Goal: Task Accomplishment & Management: Use online tool/utility

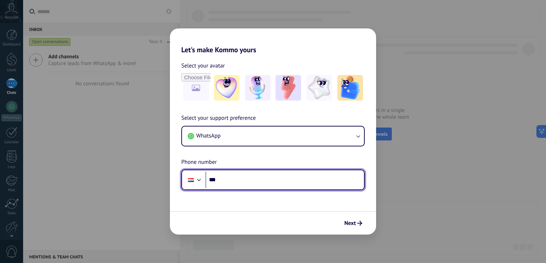
click at [271, 179] on input "***" at bounding box center [285, 180] width 159 height 16
type input "**"
type input "**********"
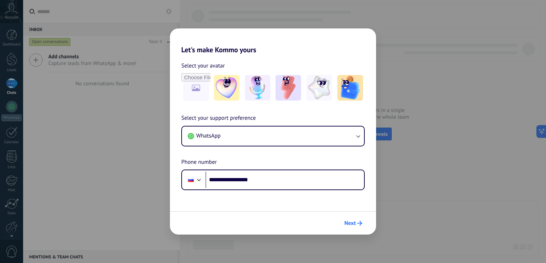
click at [349, 226] on span "Next" at bounding box center [350, 223] width 11 height 5
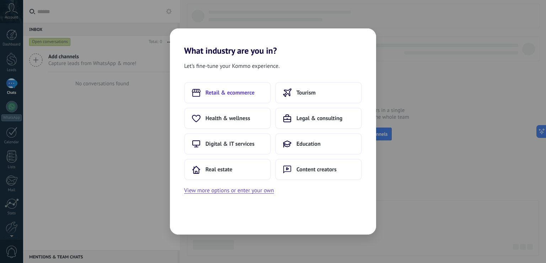
click at [261, 95] on button "Retail & ecommerce" at bounding box center [227, 92] width 87 height 21
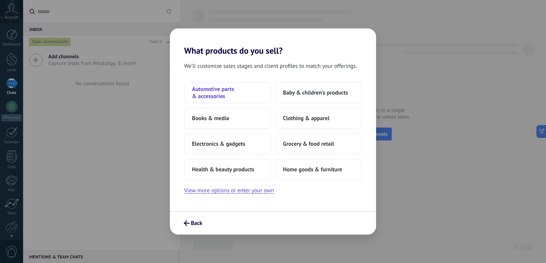
click at [243, 86] on span "Automotive parts & accessories" at bounding box center [227, 93] width 71 height 14
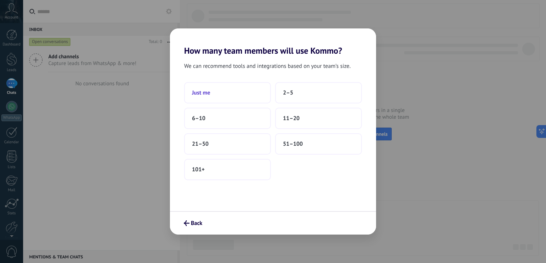
click at [264, 97] on button "Just me" at bounding box center [227, 92] width 87 height 21
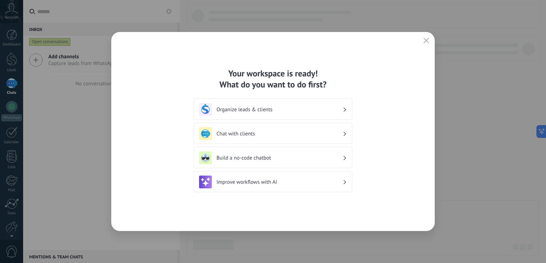
click at [292, 184] on h3 "Improve workflows with AI" at bounding box center [280, 182] width 126 height 7
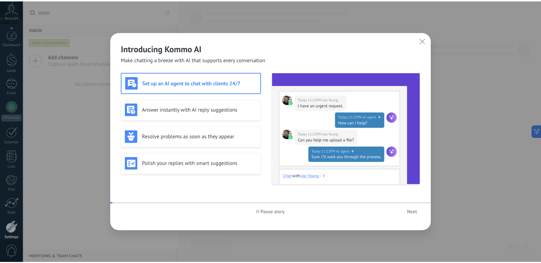
scroll to position [32, 0]
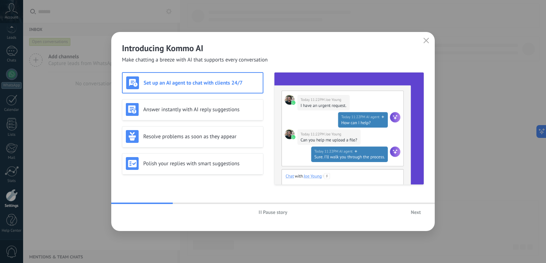
click at [414, 217] on button "Next" at bounding box center [416, 212] width 16 height 11
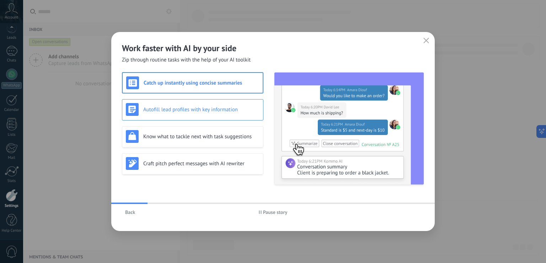
click at [230, 115] on div "Autofill lead profiles with key information" at bounding box center [193, 109] width 134 height 13
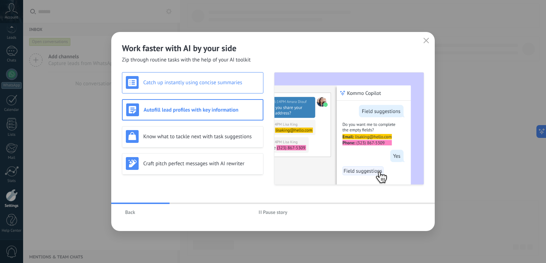
click at [226, 76] on div "Catch up instantly using concise summaries" at bounding box center [193, 82] width 134 height 13
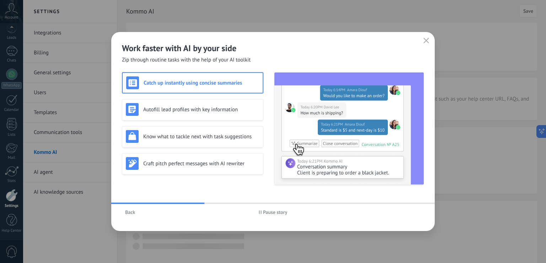
click at [429, 47] on div "Work faster with AI by your side Zip through routine tasks with the help of you…" at bounding box center [273, 48] width 324 height 32
click at [427, 41] on use "button" at bounding box center [426, 40] width 5 height 5
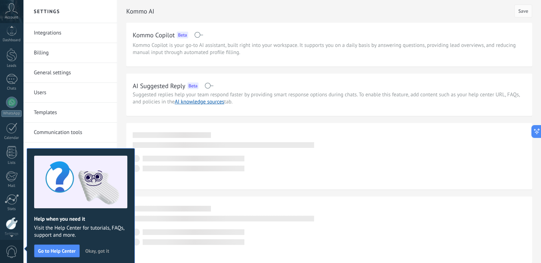
scroll to position [4, 0]
click at [89, 250] on span "Okay, got it" at bounding box center [97, 251] width 24 height 5
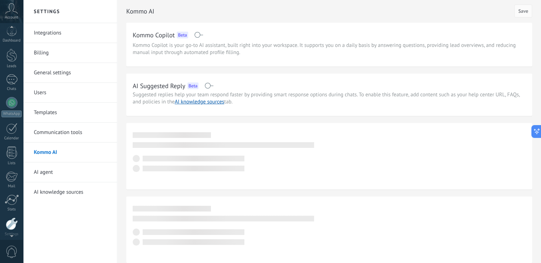
click at [54, 57] on link "Billing" at bounding box center [72, 53] width 76 height 20
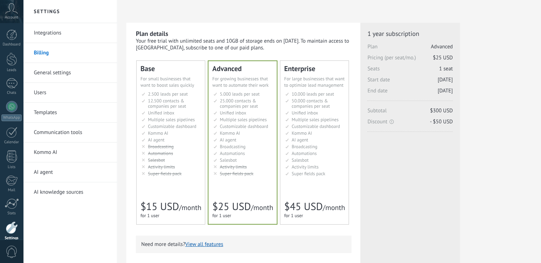
click at [177, 178] on div "2.500 сделок на место 2.500 leads per seat 2.500 leads por licencia 添加线索和联系人 2.…" at bounding box center [170, 134] width 60 height 86
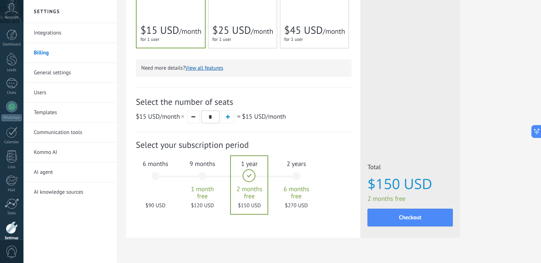
scroll to position [184, 0]
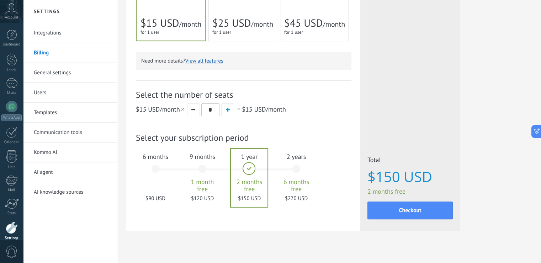
click at [152, 163] on div "6 months $90 USD" at bounding box center [155, 172] width 38 height 50
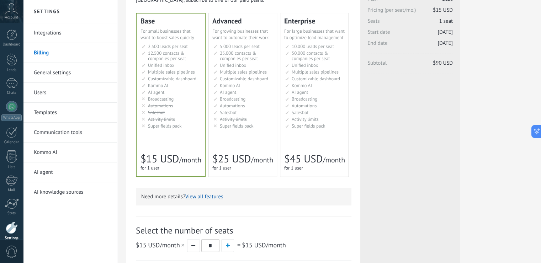
scroll to position [0, 0]
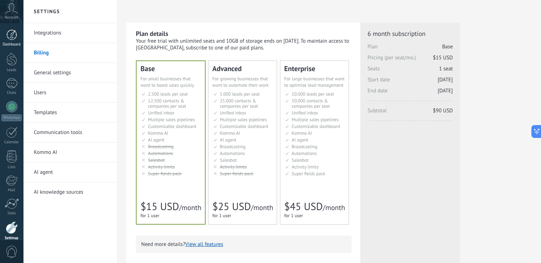
click at [18, 33] on link "Dashboard" at bounding box center [11, 38] width 23 height 17
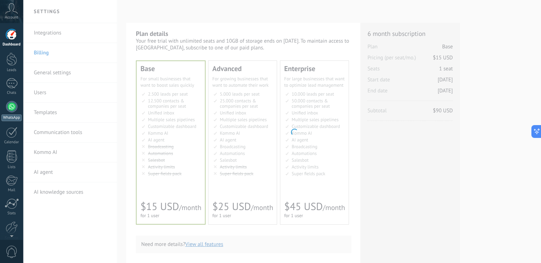
click at [9, 111] on div at bounding box center [11, 106] width 11 height 11
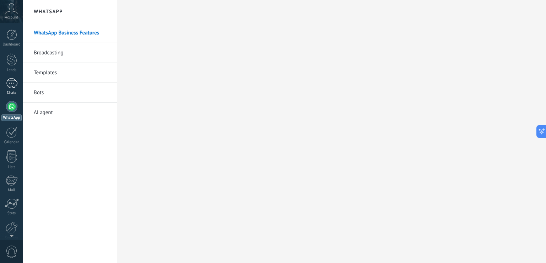
click at [10, 85] on div at bounding box center [11, 83] width 11 height 10
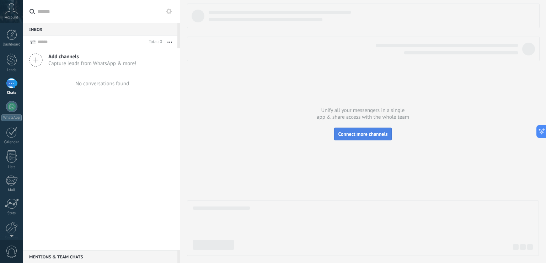
click at [351, 137] on span "Connect more channels" at bounding box center [362, 134] width 49 height 6
click at [134, 65] on span "Capture leads from WhatsApp & more!" at bounding box center [92, 63] width 88 height 7
click at [36, 68] on div "Add channels Capture leads from WhatsApp & more!" at bounding box center [101, 60] width 157 height 24
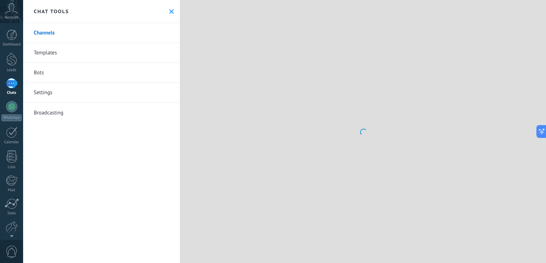
click at [47, 75] on link "Bots" at bounding box center [101, 73] width 157 height 20
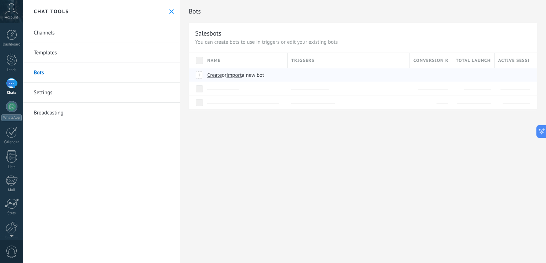
click at [216, 74] on span "Create" at bounding box center [214, 75] width 15 height 7
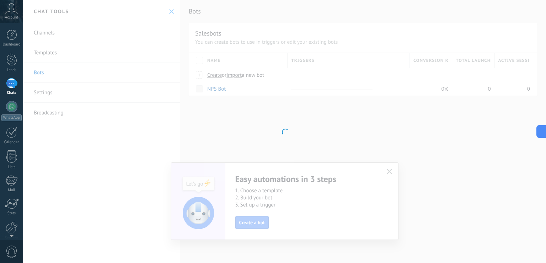
click at [266, 201] on div at bounding box center [284, 131] width 523 height 263
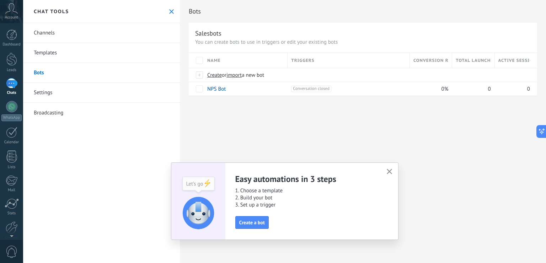
click at [390, 173] on icon "button" at bounding box center [389, 171] width 5 height 5
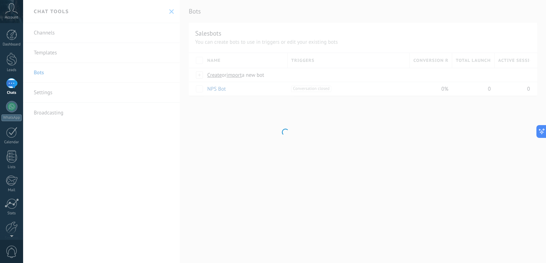
click at [223, 109] on div at bounding box center [284, 131] width 523 height 263
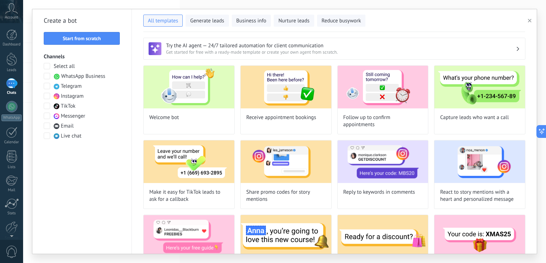
click at [46, 79] on span at bounding box center [47, 76] width 6 height 6
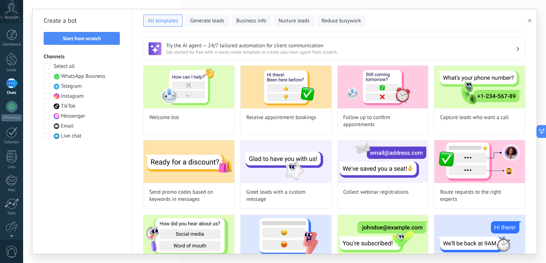
click at [46, 83] on span at bounding box center [47, 86] width 6 height 6
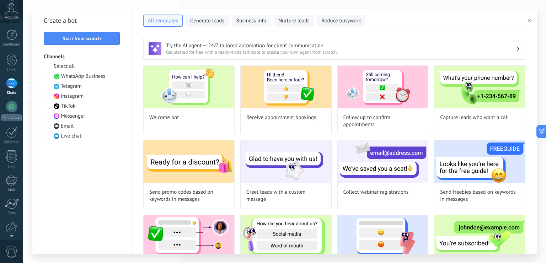
click at [47, 97] on span at bounding box center [47, 96] width 6 height 6
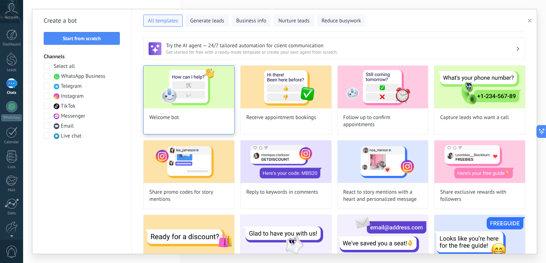
click at [208, 88] on img at bounding box center [189, 87] width 91 height 43
type input "**********"
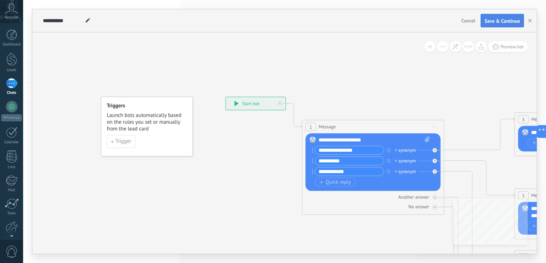
click at [494, 18] on span "Save & Continue" at bounding box center [503, 20] width 36 height 5
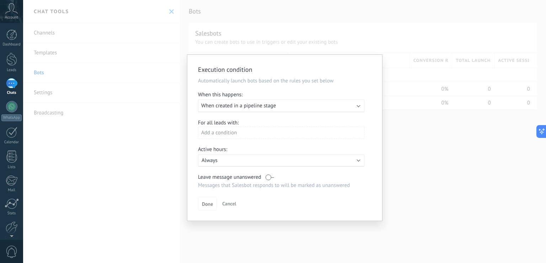
click at [226, 137] on div "Add a condition" at bounding box center [281, 133] width 166 height 12
click at [246, 101] on div "Execute: When created in a pipeline stage" at bounding box center [281, 106] width 166 height 13
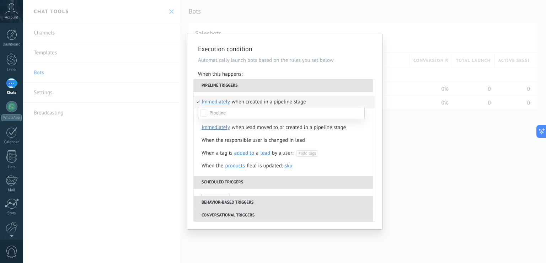
click at [251, 84] on div at bounding box center [284, 131] width 523 height 263
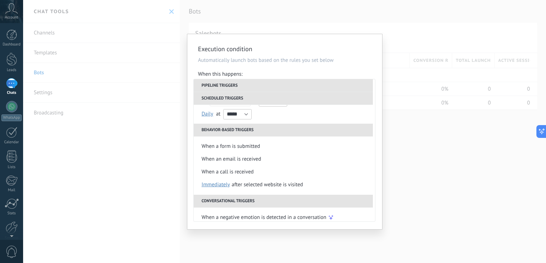
scroll to position [117, 0]
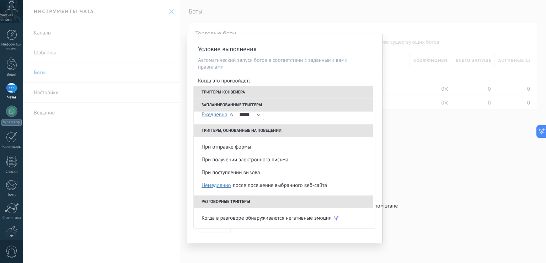
click at [302, 92] on li "Триггеры конвейера" at bounding box center [283, 92] width 179 height 13
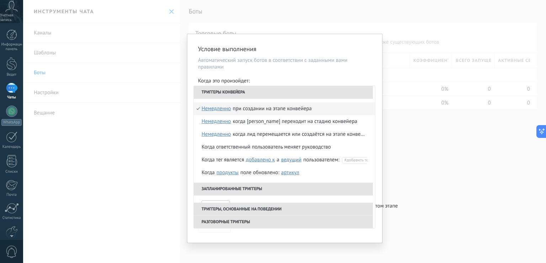
click at [302, 92] on li "Триггеры конвейера" at bounding box center [283, 92] width 179 height 13
click at [255, 193] on li "Запланированные триггеры" at bounding box center [283, 189] width 179 height 13
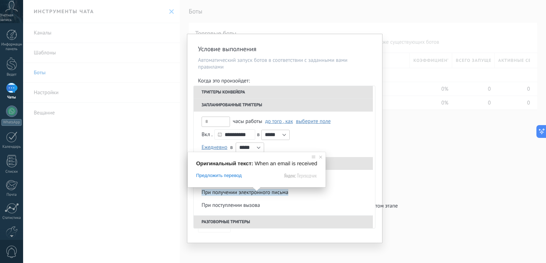
click at [253, 111] on li "Запланированные триггеры" at bounding box center [283, 105] width 179 height 13
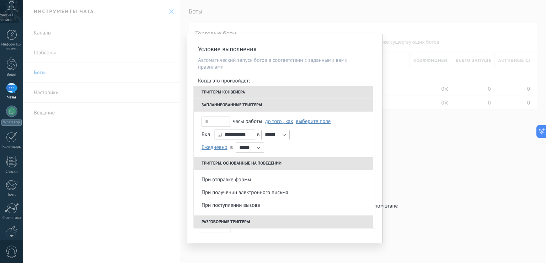
click at [253, 102] on li "Запланированные триггеры" at bounding box center [283, 105] width 179 height 13
click at [248, 160] on li "Триггеры, основанные на поведении" at bounding box center [283, 163] width 179 height 13
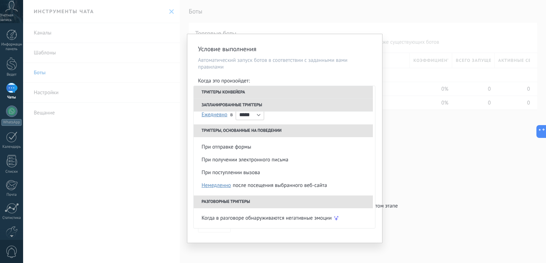
click at [329, 129] on li "Триггеры, основанные на поведении" at bounding box center [283, 130] width 179 height 13
click at [275, 201] on li "Разговорные триггеры" at bounding box center [283, 202] width 179 height 13
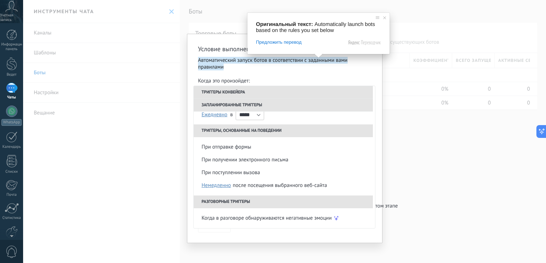
click at [485, 136] on div "Условие выполнения Автоматический запуск ботов в соответствии с заданными вами …" at bounding box center [284, 131] width 523 height 263
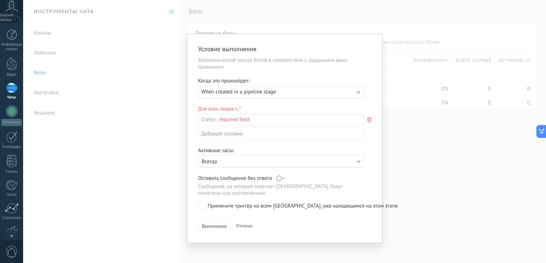
click at [0, 0] on div "Incoming leads New inquiry Qualified Quote sent Order placed Order fulfilled Or…" at bounding box center [0, 0] width 0 height 0
click at [0, 0] on div "Incoming leads" at bounding box center [0, 0] width 0 height 0
click at [256, 110] on div at bounding box center [284, 131] width 523 height 263
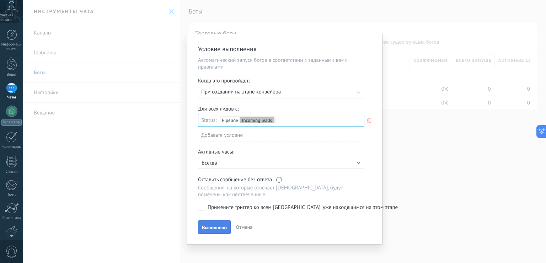
click at [219, 228] on ya-tr-span "Выполнено" at bounding box center [214, 227] width 25 height 6
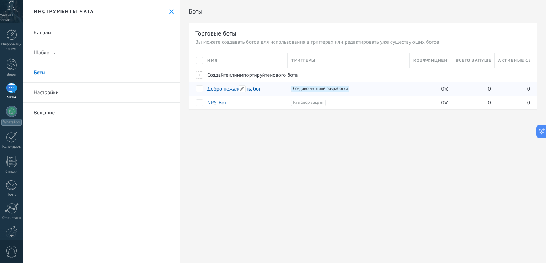
click at [215, 90] on link "Добро пожаловать, бот" at bounding box center [234, 89] width 54 height 7
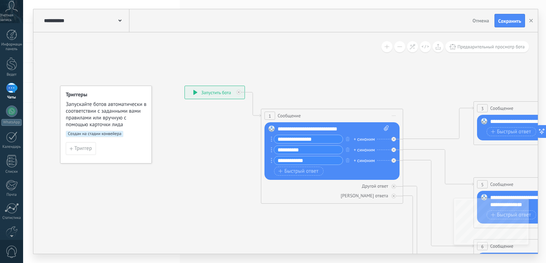
click at [482, 21] on ya-tr-span "Отмена" at bounding box center [481, 20] width 16 height 6
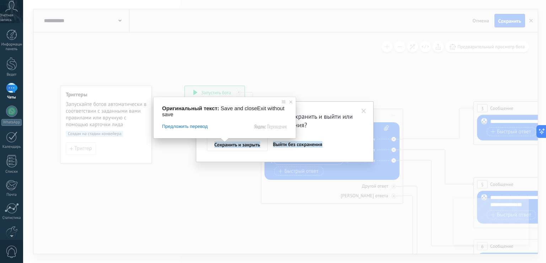
click at [277, 143] on ya-tr-span "Выйти без сохранения" at bounding box center [297, 144] width 49 height 6
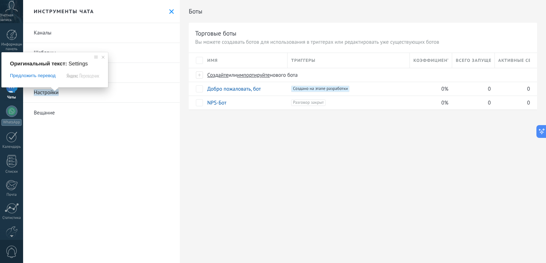
click at [37, 91] on ya-tr-span "Настройки" at bounding box center [46, 92] width 25 height 7
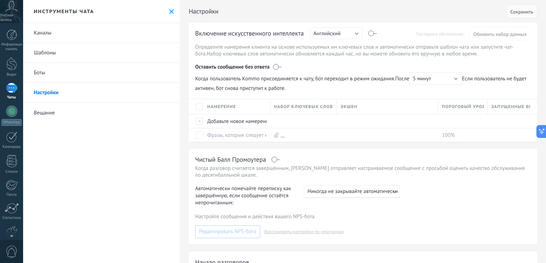
scroll to position [104, 0]
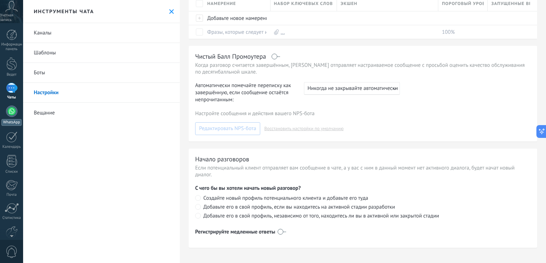
click at [10, 107] on div at bounding box center [11, 111] width 11 height 11
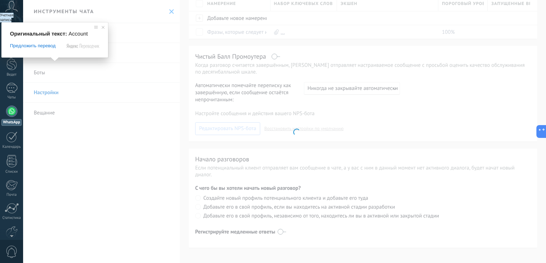
click at [3, 18] on ya-tr-span "Учетная запись" at bounding box center [7, 18] width 14 height 10
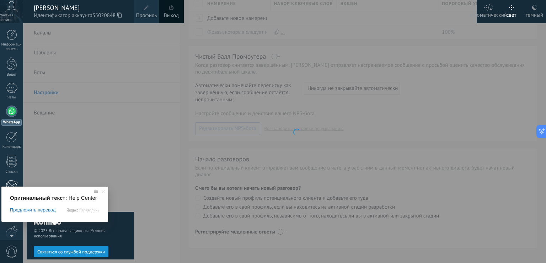
click at [7, 183] on div at bounding box center [12, 185] width 12 height 11
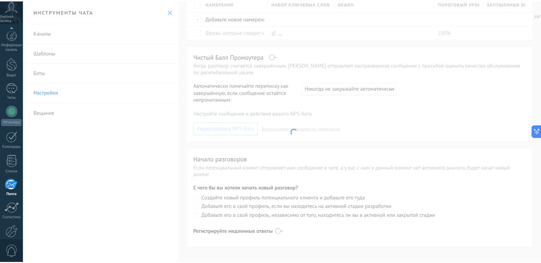
scroll to position [41, 0]
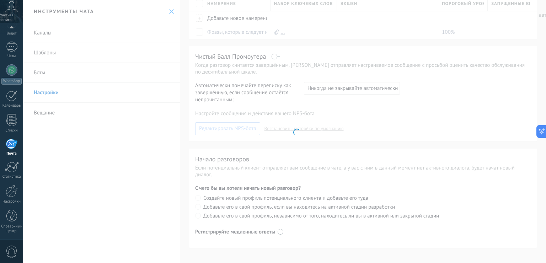
click at [18, 208] on div "Информационная панель Ведет Чаты WhatsApp Customers" at bounding box center [11, 114] width 23 height 253
click at [15, 201] on ya-tr-span "Настройки" at bounding box center [11, 201] width 18 height 5
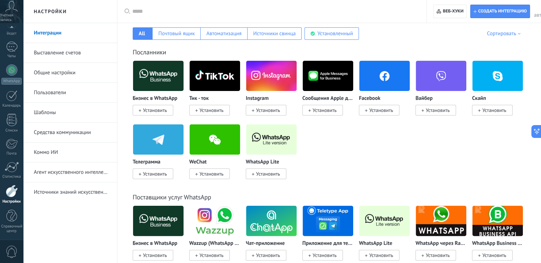
scroll to position [111, 0]
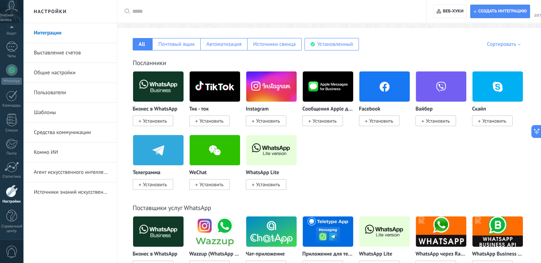
click at [162, 122] on ya-tr-span "Установить" at bounding box center [155, 121] width 24 height 6
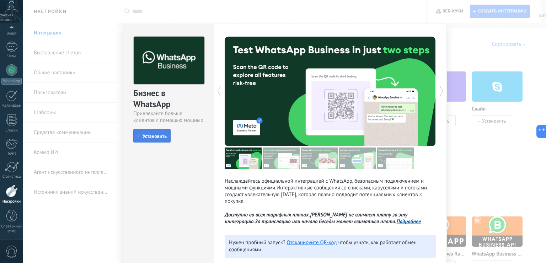
click at [138, 136] on icon "button" at bounding box center [138, 135] width 3 height 3
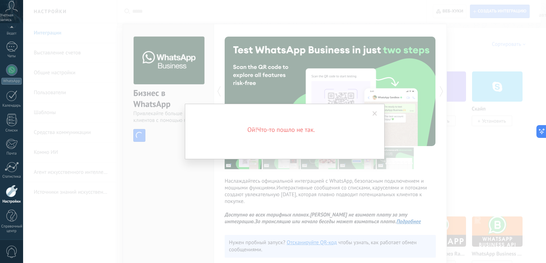
click at [378, 111] on span at bounding box center [375, 114] width 12 height 12
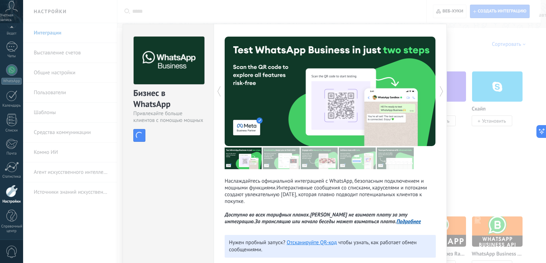
click at [486, 145] on div "Бизнес в WhatsApp Привлекайте больше клиентов с помощью мощных инструментов Wha…" at bounding box center [284, 131] width 523 height 263
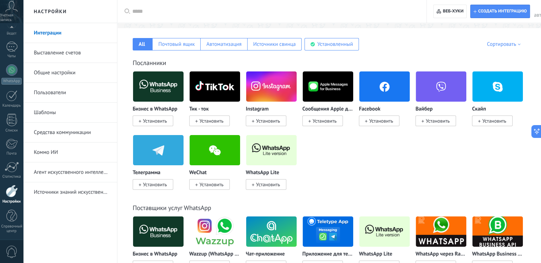
click at [154, 186] on ya-tr-span "Установить" at bounding box center [155, 184] width 24 height 6
click at [154, 158] on img at bounding box center [158, 150] width 51 height 34
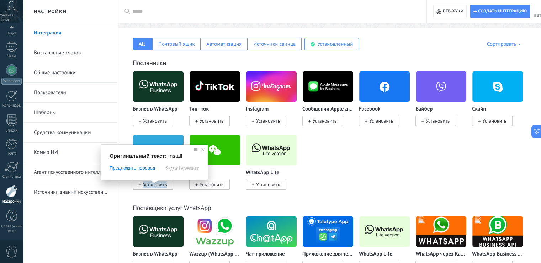
click at [154, 187] on ya-tr-span "Установить" at bounding box center [155, 184] width 24 height 6
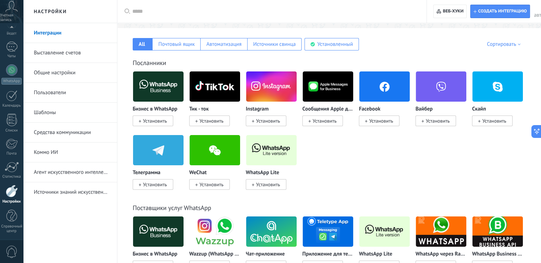
click at [154, 187] on ya-tr-span "Установить" at bounding box center [155, 184] width 24 height 6
click at [149, 173] on ya-tr-span "Телеграмма" at bounding box center [147, 172] width 28 height 7
click at [151, 161] on img at bounding box center [158, 150] width 51 height 34
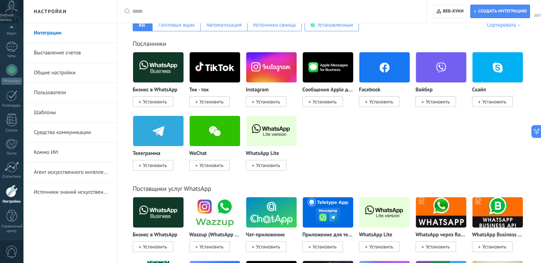
scroll to position [129, 0]
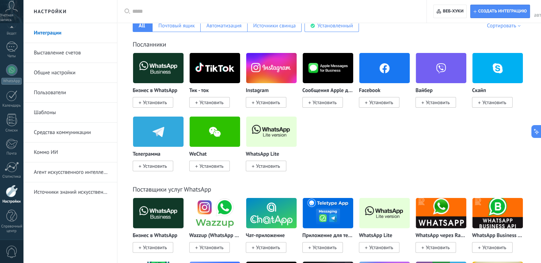
click at [140, 171] on div "Поставщики услуг WhatsApp Бизнес в WhatsApp Установить Wazzup (WhatsApp и Insta…" at bounding box center [328, 243] width 409 height 145
click at [146, 164] on ya-tr-span "Установить" at bounding box center [155, 166] width 24 height 6
click at [159, 129] on img at bounding box center [158, 132] width 51 height 34
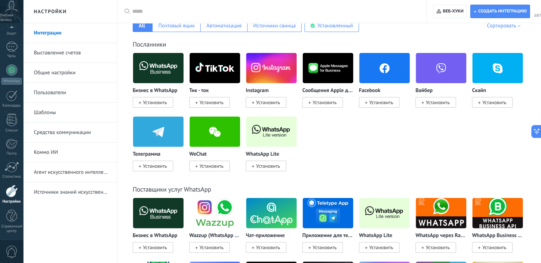
click at [159, 129] on img at bounding box center [158, 132] width 51 height 34
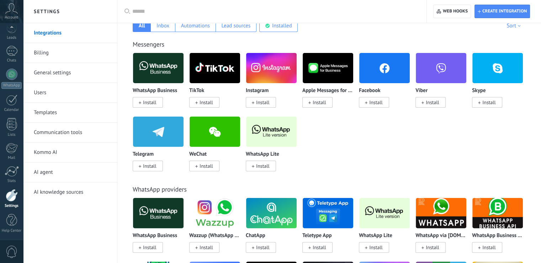
click at [152, 104] on span "Install" at bounding box center [150, 102] width 14 height 6
click at [154, 79] on img at bounding box center [158, 68] width 51 height 34
